Goal: Find specific page/section

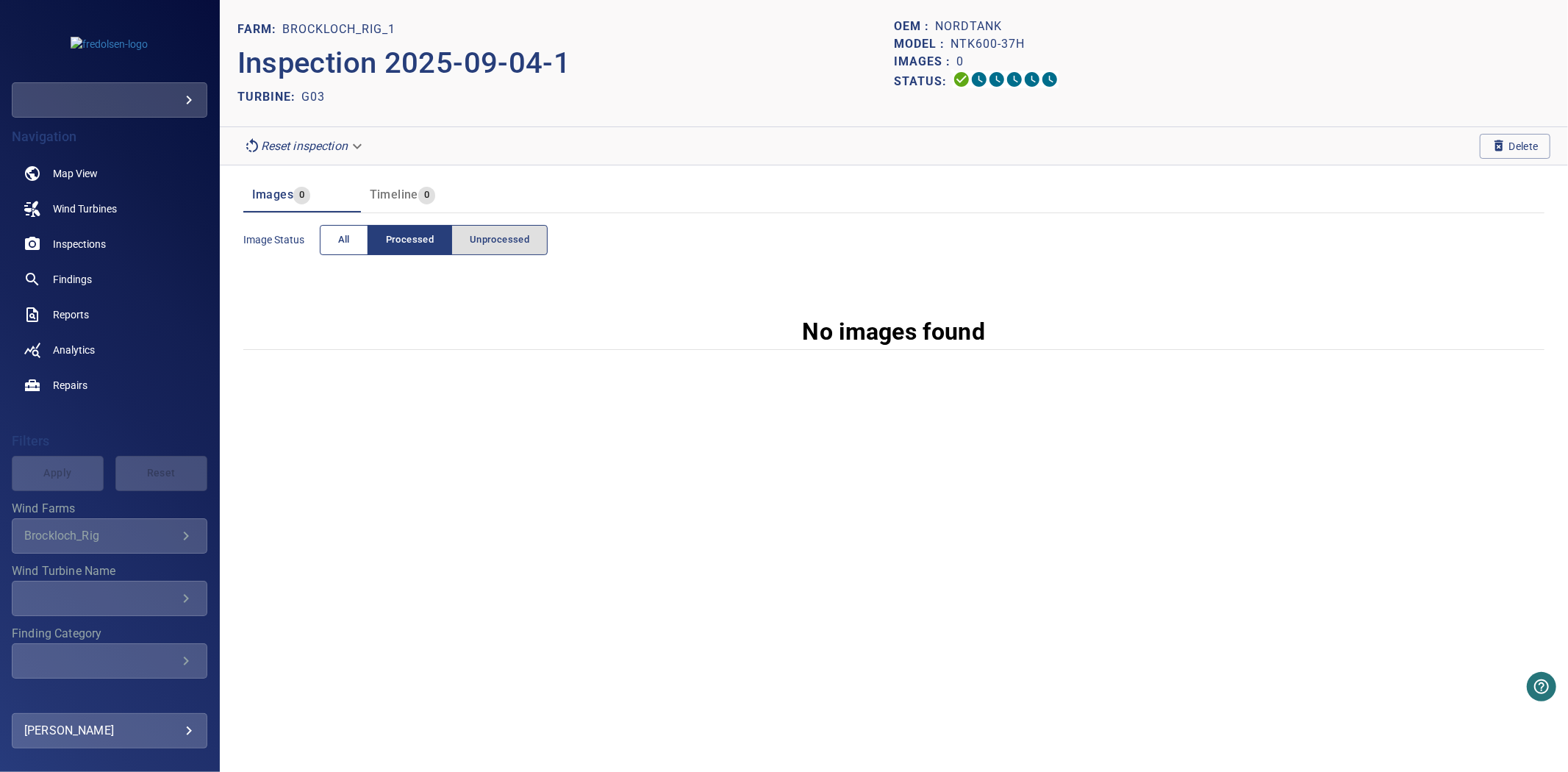
click at [348, 237] on span "All" at bounding box center [343, 240] width 11 height 17
